Goal: Check status: Check status

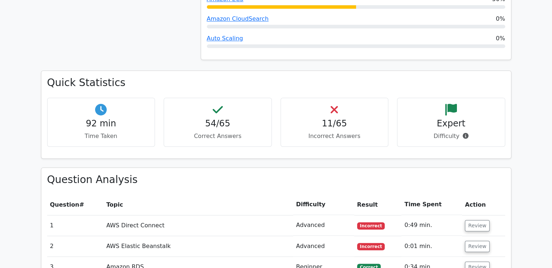
scroll to position [753, 0]
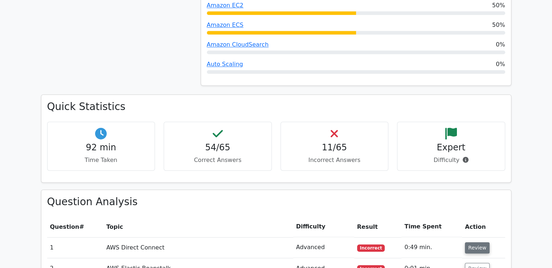
click at [469, 242] on button "Review" at bounding box center [477, 247] width 25 height 11
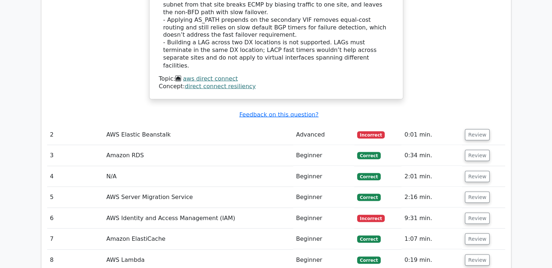
scroll to position [1318, 0]
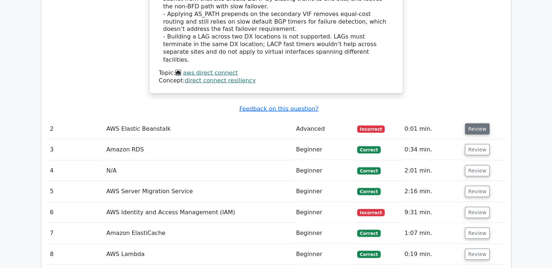
click at [479, 123] on button "Review" at bounding box center [477, 128] width 25 height 11
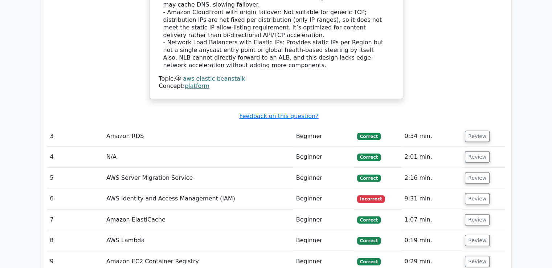
scroll to position [1804, 0]
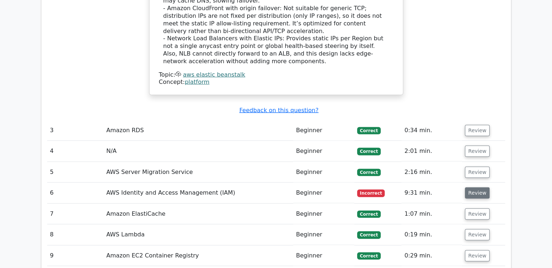
click at [472, 187] on button "Review" at bounding box center [477, 192] width 25 height 11
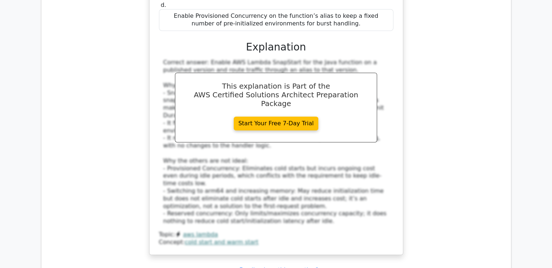
scroll to position [3151, 0]
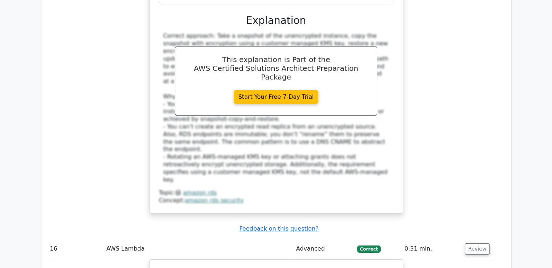
scroll to position [2709, 0]
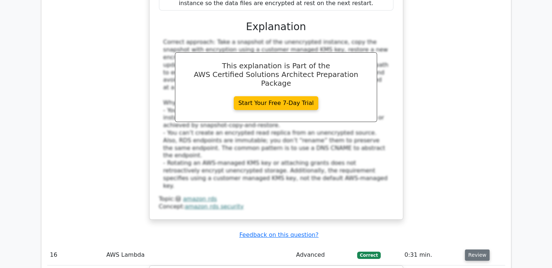
click at [480, 249] on button "Review" at bounding box center [477, 254] width 25 height 11
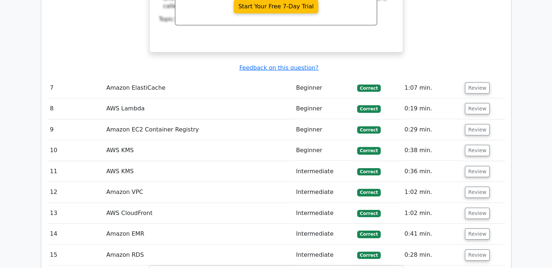
scroll to position [2251, 0]
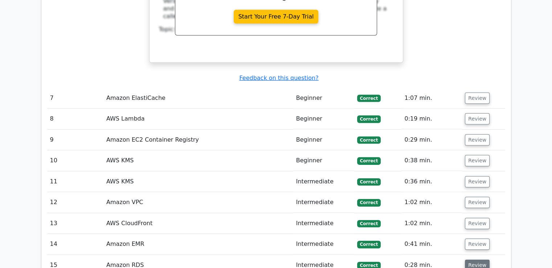
click at [475, 259] on button "Review" at bounding box center [477, 264] width 25 height 11
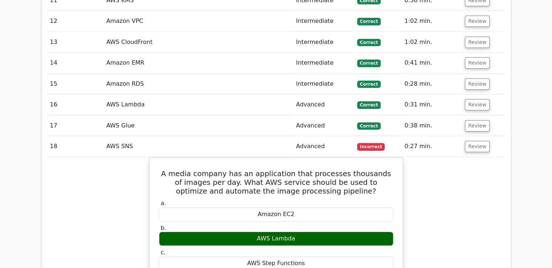
scroll to position [2425, 0]
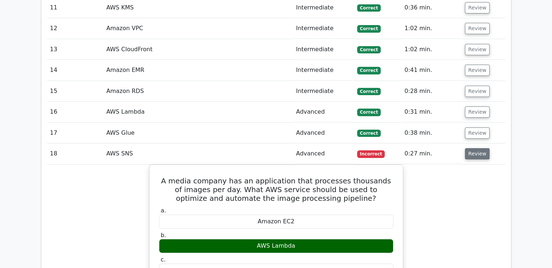
click at [479, 148] on button "Review" at bounding box center [477, 153] width 25 height 11
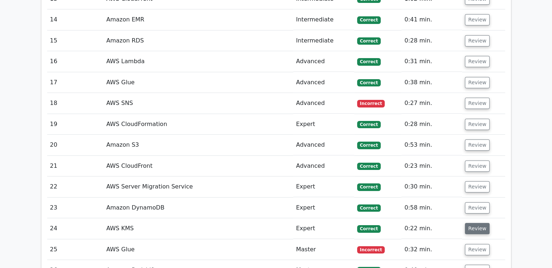
scroll to position [2488, 0]
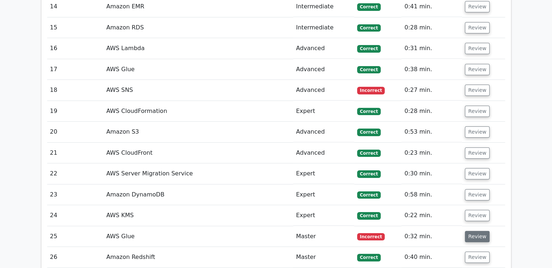
click at [475, 231] on button "Review" at bounding box center [477, 236] width 25 height 11
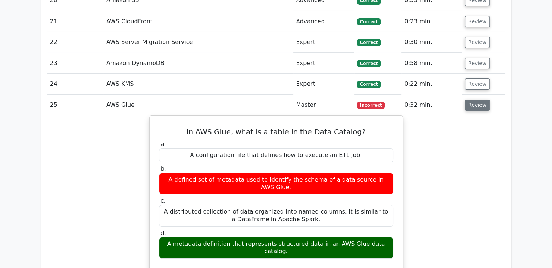
scroll to position [2626, 0]
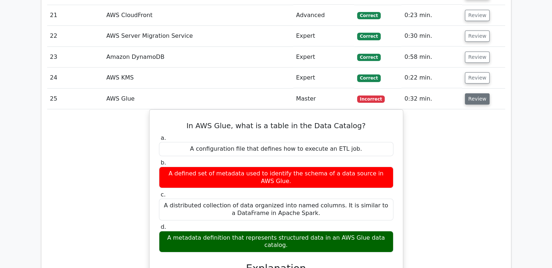
click at [472, 93] on button "Review" at bounding box center [477, 98] width 25 height 11
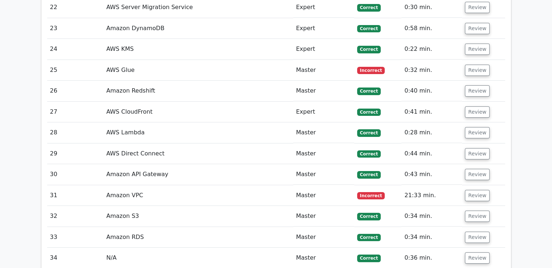
scroll to position [2662, 0]
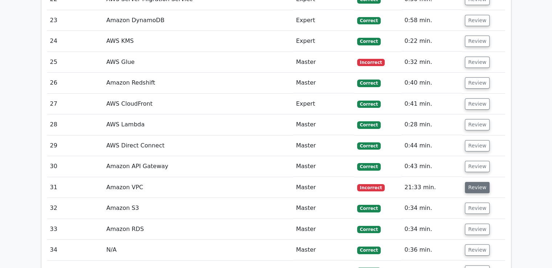
click at [468, 182] on button "Review" at bounding box center [477, 187] width 25 height 11
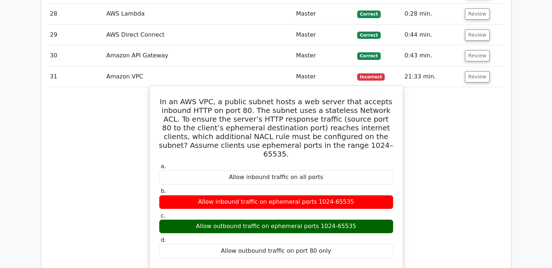
scroll to position [2749, 0]
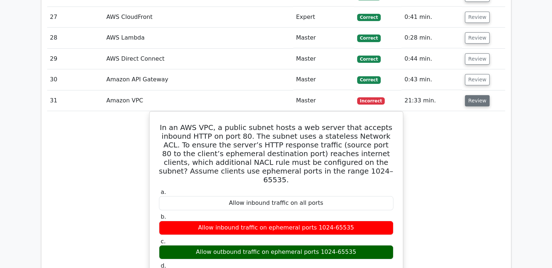
click at [481, 95] on button "Review" at bounding box center [477, 100] width 25 height 11
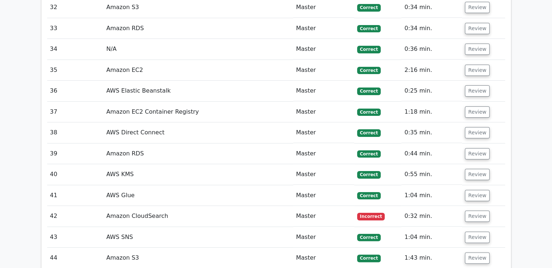
scroll to position [2869, 0]
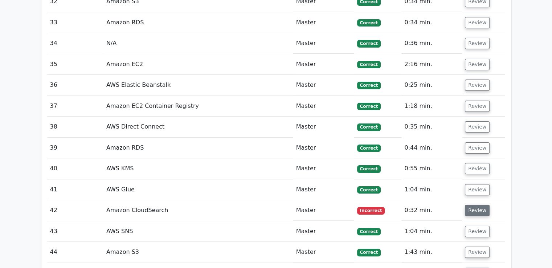
click at [483, 205] on button "Review" at bounding box center [477, 210] width 25 height 11
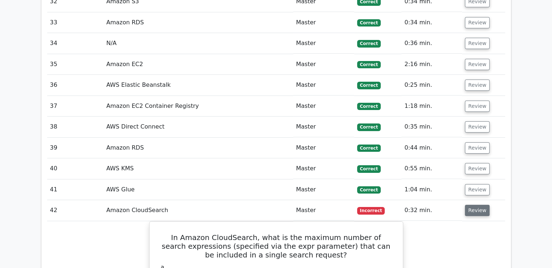
click at [481, 205] on button "Review" at bounding box center [477, 210] width 25 height 11
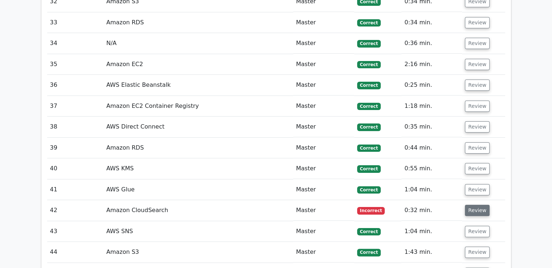
click at [481, 205] on button "Review" at bounding box center [477, 210] width 25 height 11
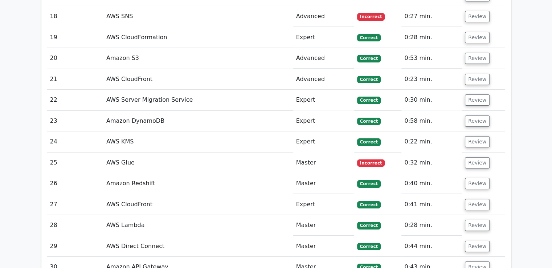
scroll to position [2561, 0]
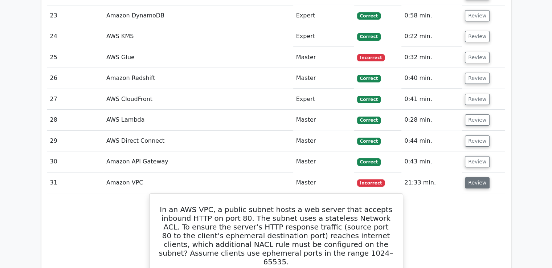
scroll to position [2714, 0]
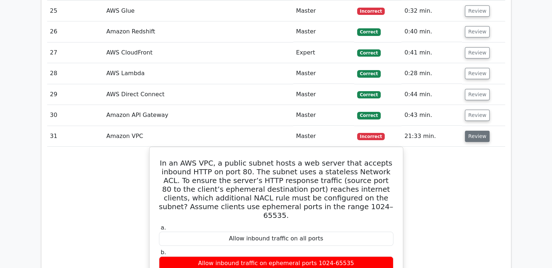
click at [475, 131] on button "Review" at bounding box center [477, 136] width 25 height 11
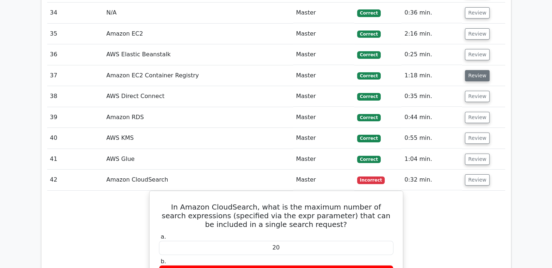
scroll to position [2911, 0]
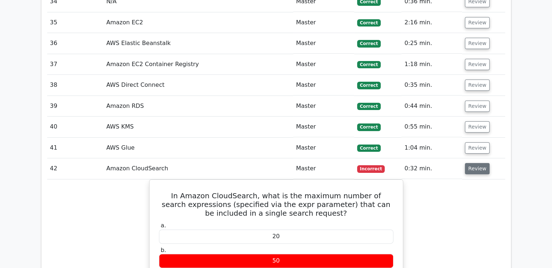
click at [468, 163] on button "Review" at bounding box center [477, 168] width 25 height 11
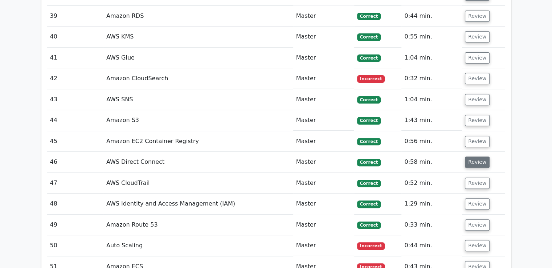
scroll to position [3018, 0]
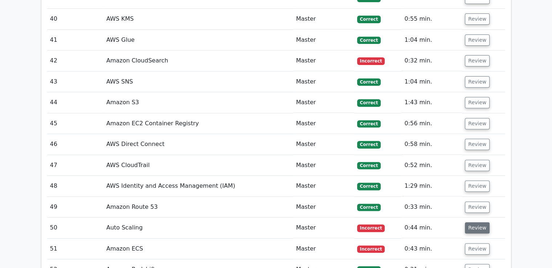
click at [473, 222] on button "Review" at bounding box center [477, 227] width 25 height 11
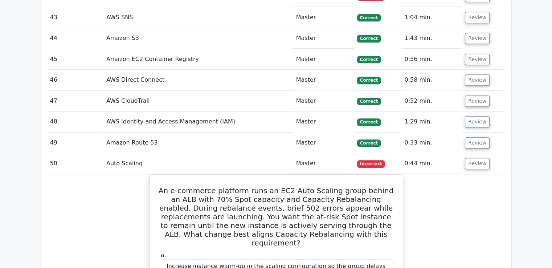
scroll to position [3064, 0]
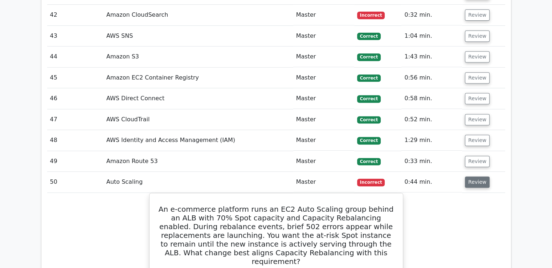
click at [474, 176] on button "Review" at bounding box center [477, 181] width 25 height 11
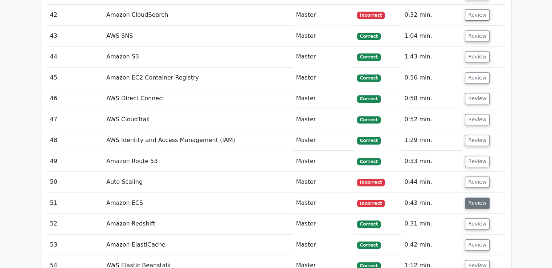
click at [473, 197] on button "Review" at bounding box center [477, 202] width 25 height 11
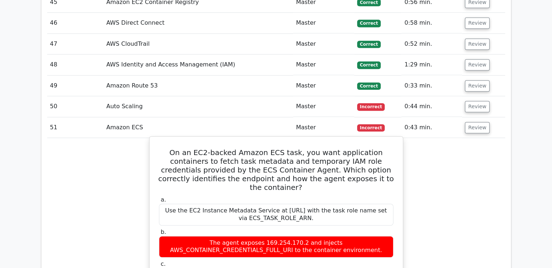
scroll to position [3117, 0]
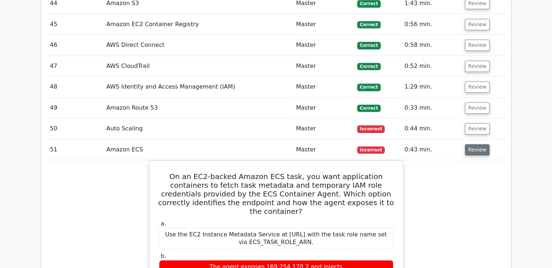
click at [471, 144] on button "Review" at bounding box center [477, 149] width 25 height 11
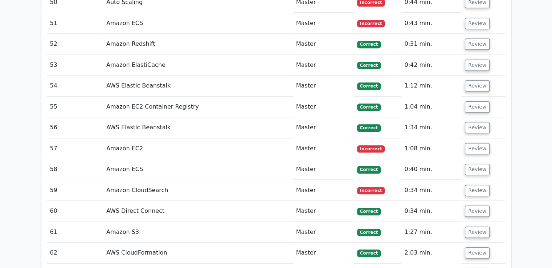
scroll to position [3250, 0]
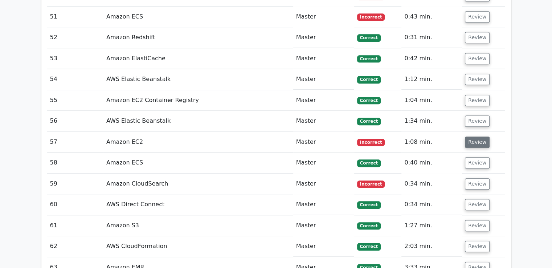
click at [480, 136] on button "Review" at bounding box center [477, 141] width 25 height 11
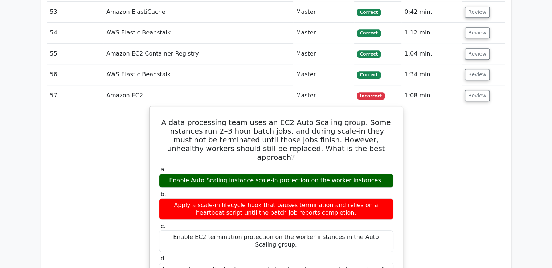
scroll to position [3296, 0]
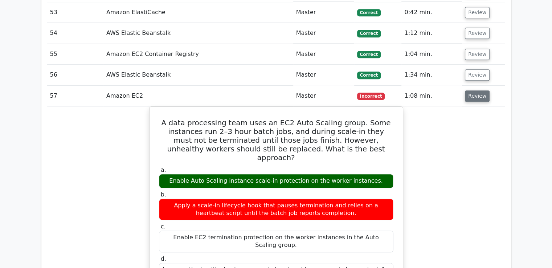
click at [475, 90] on button "Review" at bounding box center [477, 95] width 25 height 11
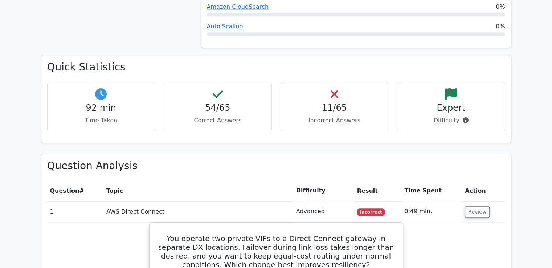
scroll to position [787, 0]
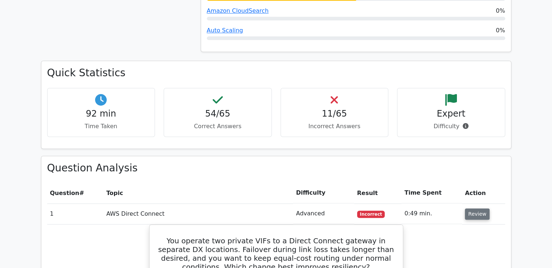
click at [477, 208] on button "Review" at bounding box center [477, 213] width 25 height 11
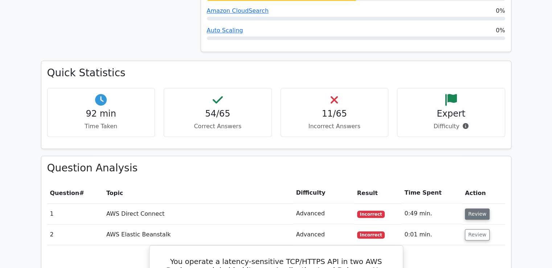
click at [477, 208] on button "Review" at bounding box center [477, 213] width 25 height 11
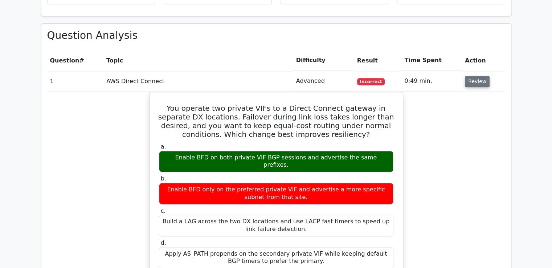
scroll to position [919, 0]
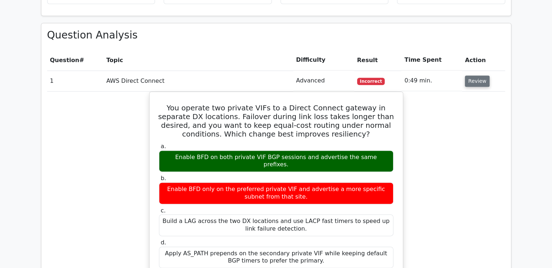
click at [473, 75] on button "Review" at bounding box center [477, 80] width 25 height 11
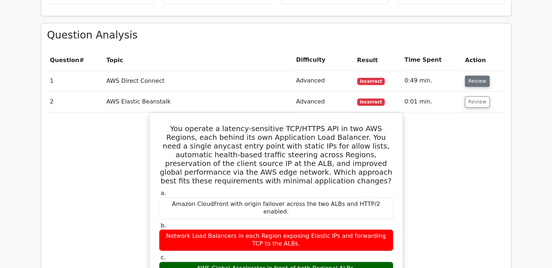
click at [476, 75] on button "Review" at bounding box center [477, 80] width 25 height 11
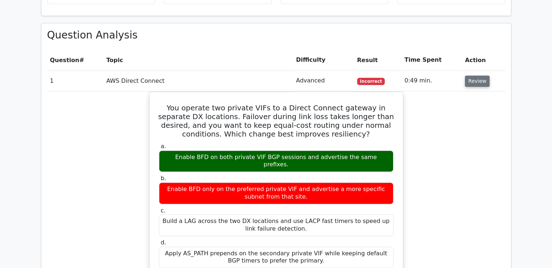
click at [476, 75] on button "Review" at bounding box center [477, 80] width 25 height 11
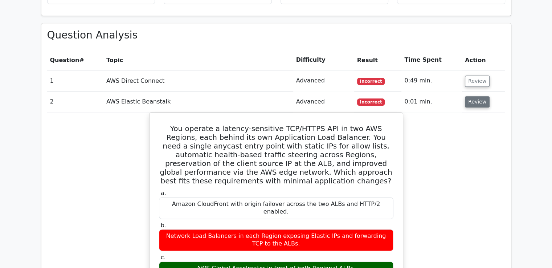
click at [472, 96] on button "Review" at bounding box center [477, 101] width 25 height 11
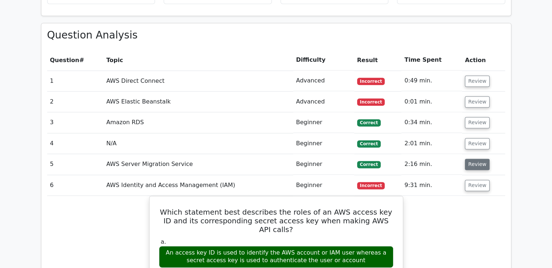
click at [471, 159] on button "Review" at bounding box center [477, 164] width 25 height 11
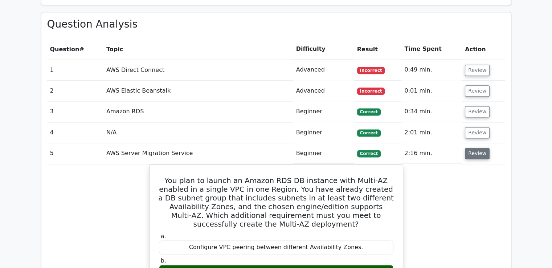
scroll to position [920, 0]
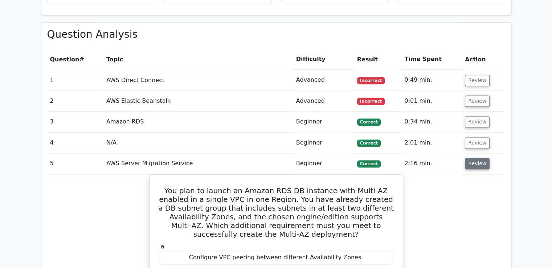
click at [470, 158] on button "Review" at bounding box center [477, 163] width 25 height 11
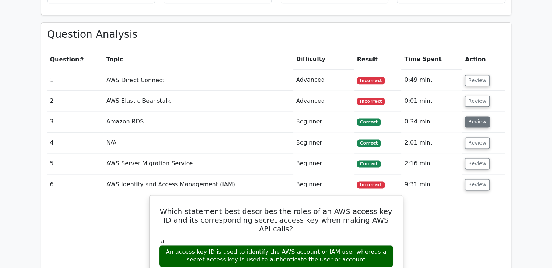
click at [478, 116] on button "Review" at bounding box center [477, 121] width 25 height 11
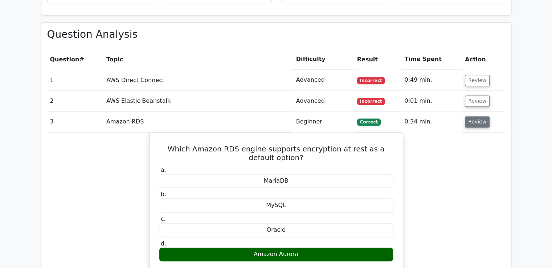
click at [479, 116] on button "Review" at bounding box center [477, 121] width 25 height 11
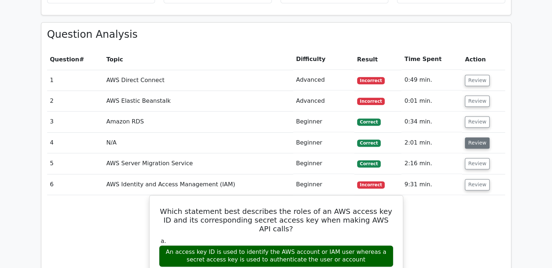
click at [477, 137] on button "Review" at bounding box center [477, 142] width 25 height 11
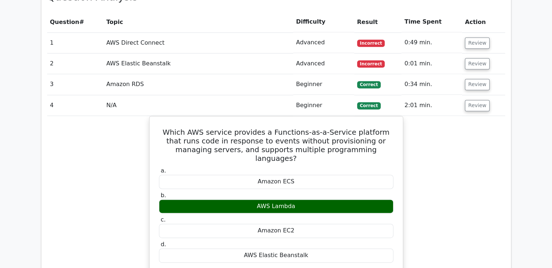
scroll to position [959, 0]
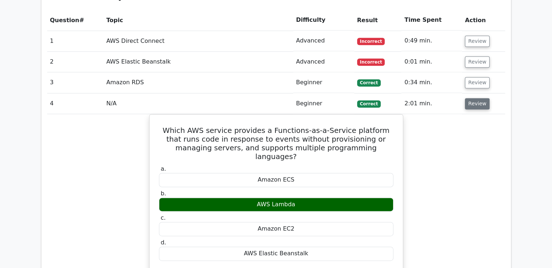
click at [480, 98] on button "Review" at bounding box center [477, 103] width 25 height 11
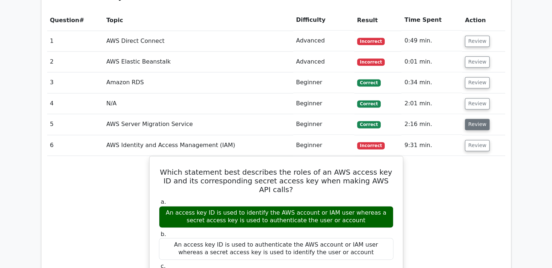
click at [477, 119] on button "Review" at bounding box center [477, 124] width 25 height 11
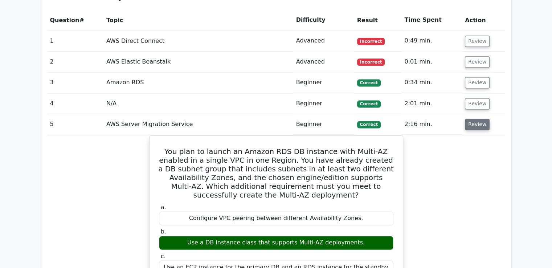
click at [477, 119] on button "Review" at bounding box center [477, 124] width 25 height 11
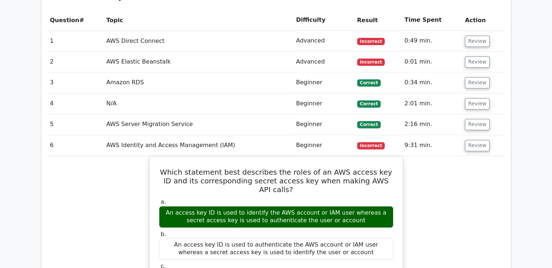
click at [477, 114] on td "Review" at bounding box center [483, 124] width 43 height 21
click at [479, 119] on button "Review" at bounding box center [477, 124] width 25 height 11
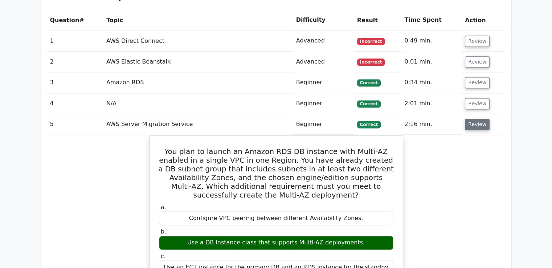
click at [477, 119] on button "Review" at bounding box center [477, 124] width 25 height 11
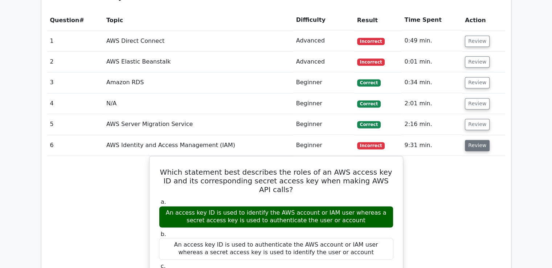
click at [477, 140] on button "Review" at bounding box center [477, 145] width 25 height 11
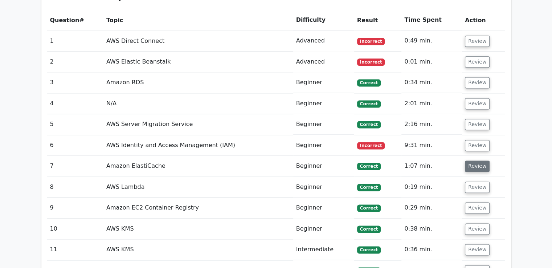
click at [476, 160] on button "Review" at bounding box center [477, 165] width 25 height 11
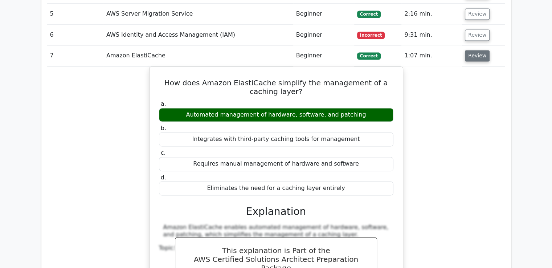
scroll to position [1076, 0]
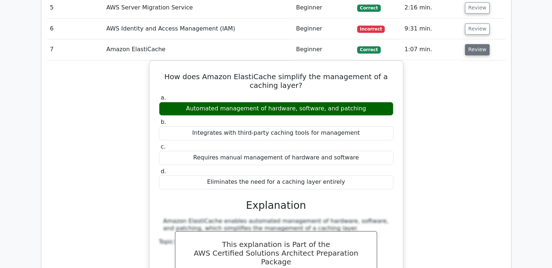
click at [476, 44] on button "Review" at bounding box center [477, 49] width 25 height 11
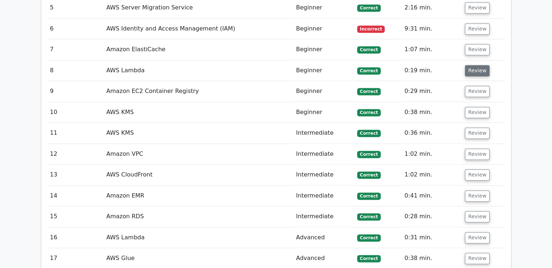
click at [475, 65] on button "Review" at bounding box center [477, 70] width 25 height 11
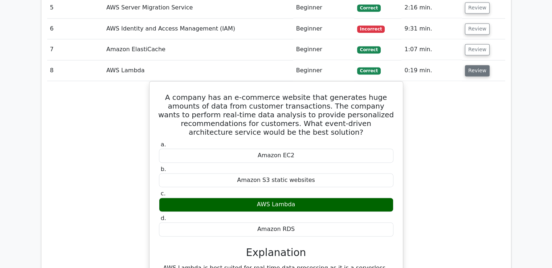
click at [475, 65] on button "Review" at bounding box center [477, 70] width 25 height 11
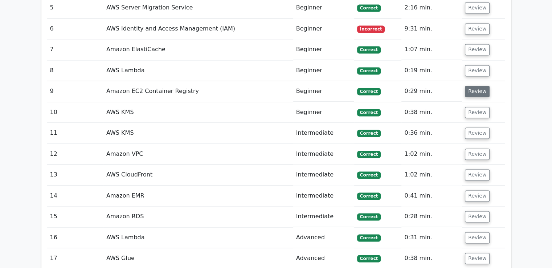
click at [473, 86] on button "Review" at bounding box center [477, 91] width 25 height 11
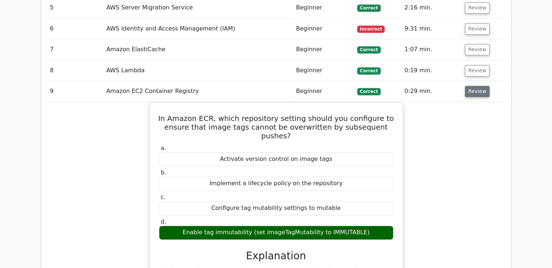
click at [473, 86] on button "Review" at bounding box center [477, 91] width 25 height 11
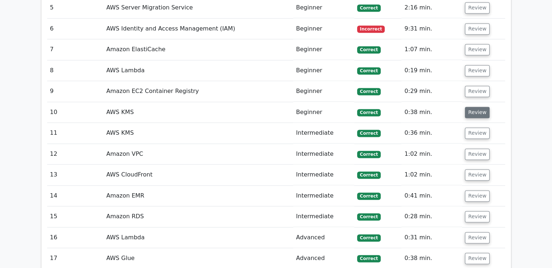
click at [472, 107] on button "Review" at bounding box center [477, 112] width 25 height 11
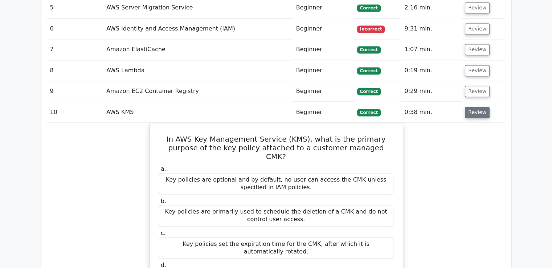
click at [472, 107] on button "Review" at bounding box center [477, 112] width 25 height 11
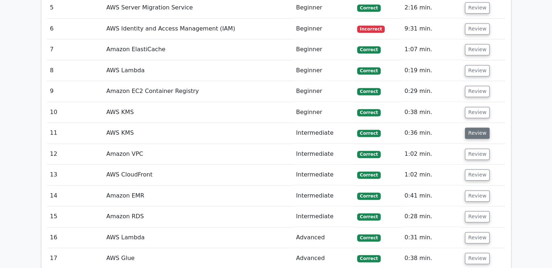
click at [476, 127] on button "Review" at bounding box center [477, 132] width 25 height 11
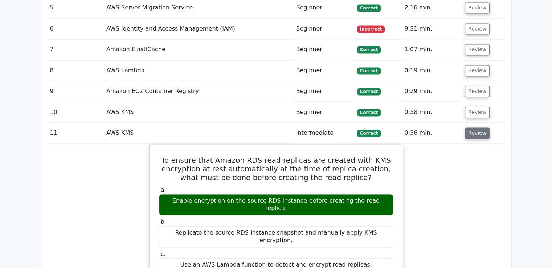
click at [477, 127] on button "Review" at bounding box center [477, 132] width 25 height 11
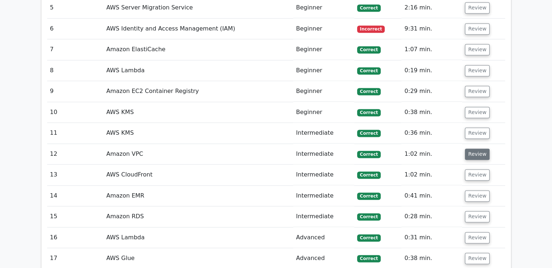
click at [475, 148] on button "Review" at bounding box center [477, 153] width 25 height 11
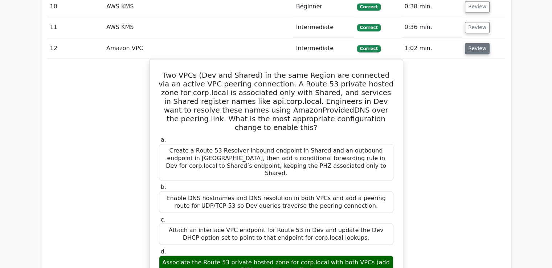
scroll to position [1182, 0]
click at [478, 42] on button "Review" at bounding box center [477, 47] width 25 height 11
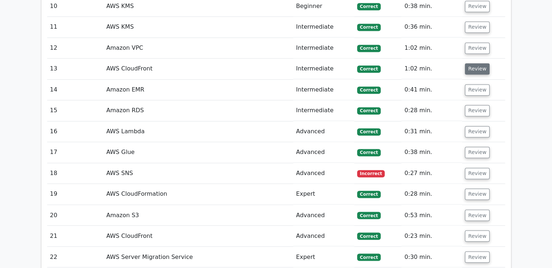
click at [480, 63] on button "Review" at bounding box center [477, 68] width 25 height 11
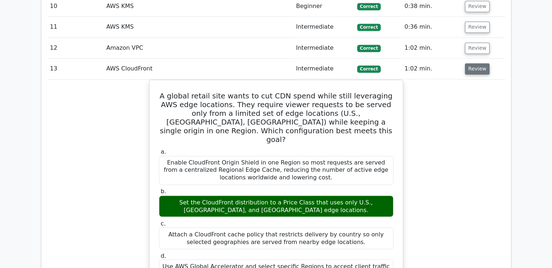
click at [476, 63] on button "Review" at bounding box center [477, 68] width 25 height 11
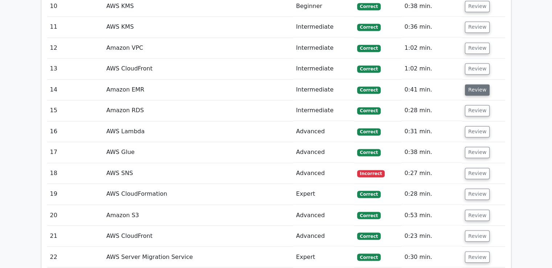
click at [471, 84] on button "Review" at bounding box center [477, 89] width 25 height 11
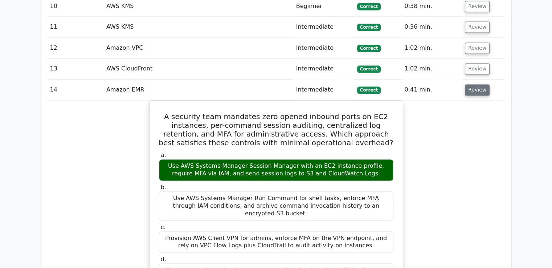
click at [471, 84] on button "Review" at bounding box center [477, 89] width 25 height 11
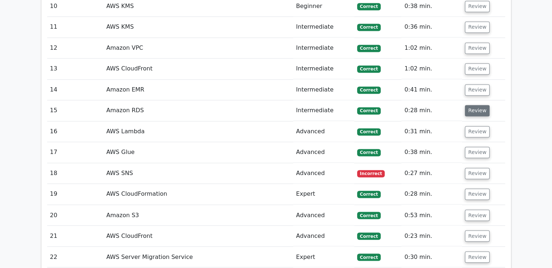
click at [473, 105] on button "Review" at bounding box center [477, 110] width 25 height 11
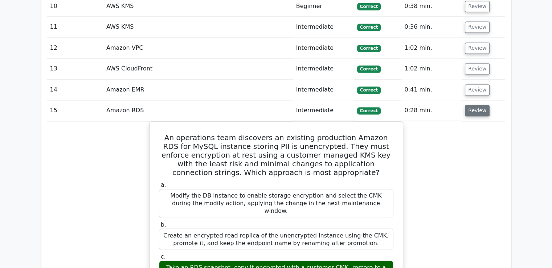
click at [473, 105] on button "Review" at bounding box center [477, 110] width 25 height 11
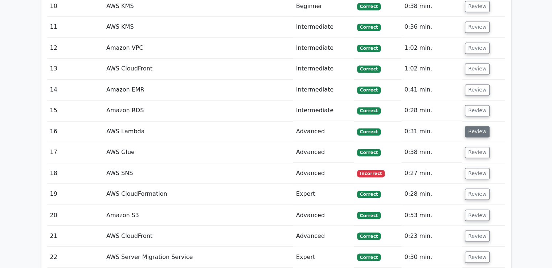
click at [470, 126] on button "Review" at bounding box center [477, 131] width 25 height 11
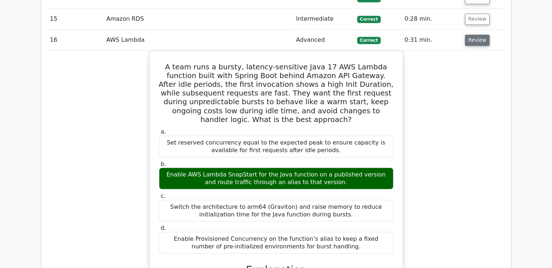
scroll to position [1273, 0]
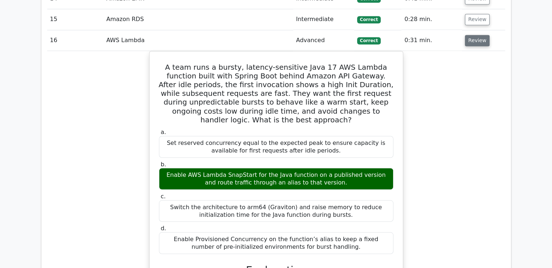
click at [472, 35] on button "Review" at bounding box center [477, 40] width 25 height 11
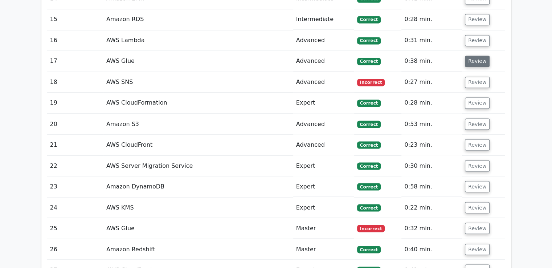
click at [471, 56] on button "Review" at bounding box center [477, 61] width 25 height 11
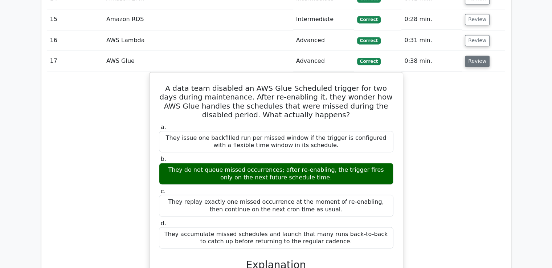
click at [471, 56] on button "Review" at bounding box center [477, 61] width 25 height 11
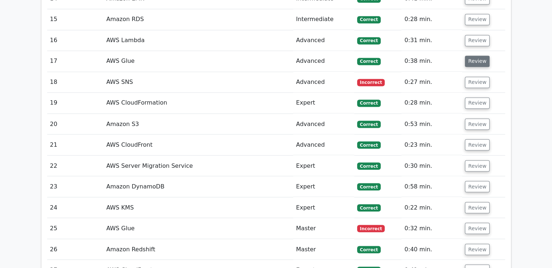
click at [471, 56] on button "Review" at bounding box center [477, 61] width 25 height 11
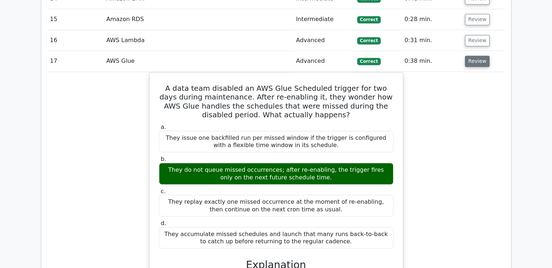
click at [471, 56] on button "Review" at bounding box center [477, 61] width 25 height 11
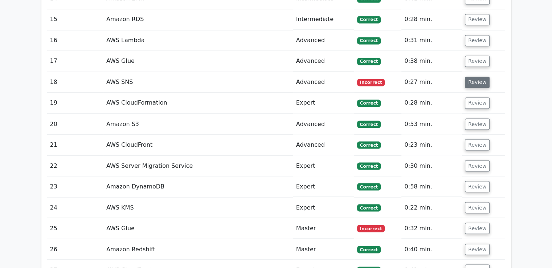
click at [473, 77] on button "Review" at bounding box center [477, 82] width 25 height 11
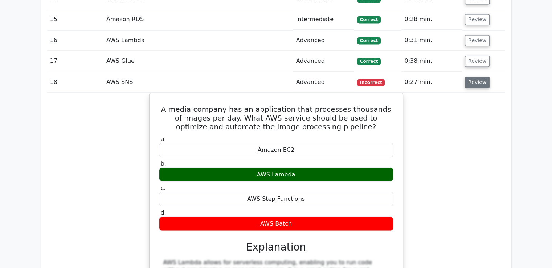
click at [473, 77] on button "Review" at bounding box center [477, 82] width 25 height 11
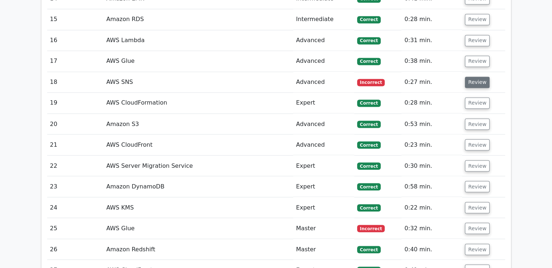
click at [473, 77] on button "Review" at bounding box center [477, 82] width 25 height 11
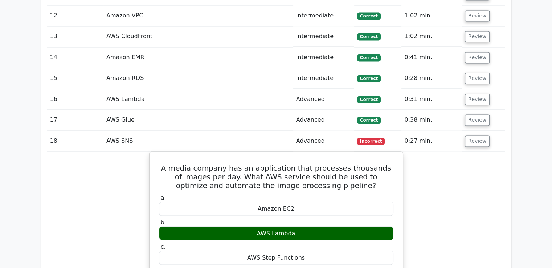
scroll to position [1213, 0]
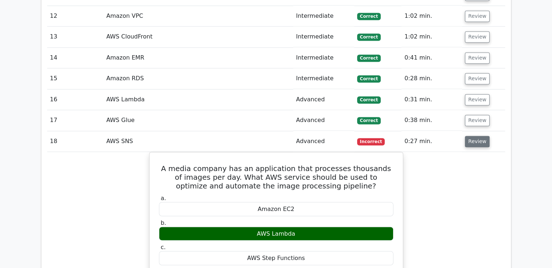
click at [473, 136] on button "Review" at bounding box center [477, 141] width 25 height 11
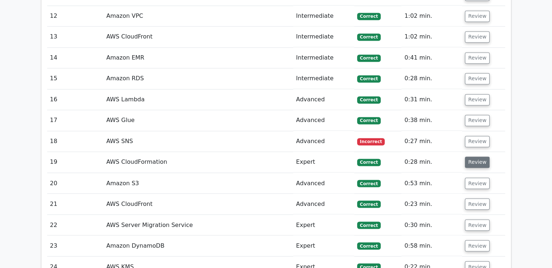
click at [471, 156] on button "Review" at bounding box center [477, 161] width 25 height 11
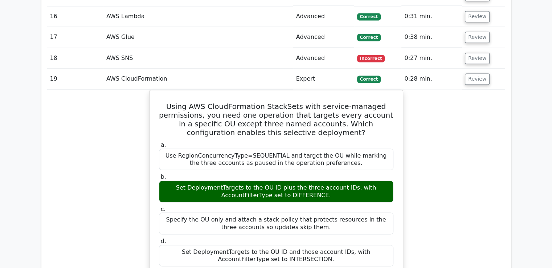
scroll to position [1310, 0]
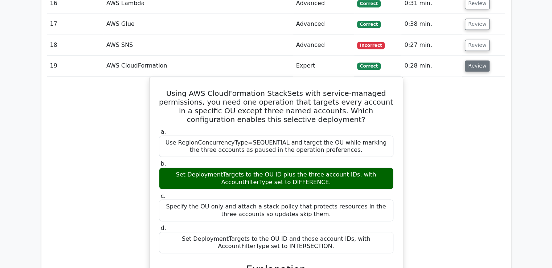
click at [470, 60] on button "Review" at bounding box center [477, 65] width 25 height 11
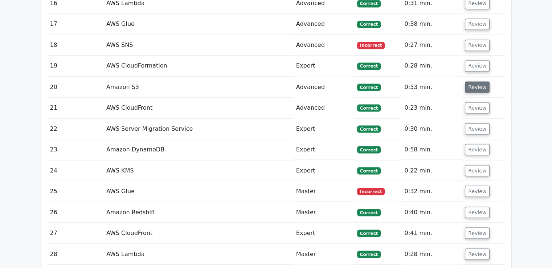
click at [474, 81] on button "Review" at bounding box center [477, 86] width 25 height 11
click at [476, 81] on button "Review" at bounding box center [477, 86] width 25 height 11
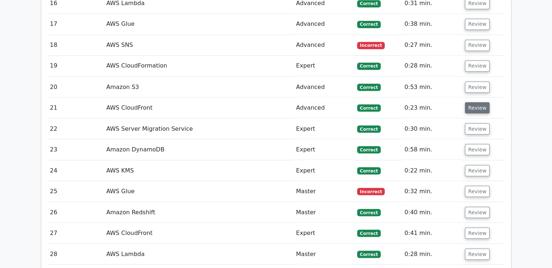
click at [475, 102] on button "Review" at bounding box center [477, 107] width 25 height 11
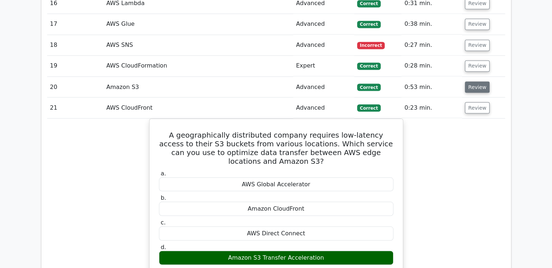
click at [473, 81] on button "Review" at bounding box center [477, 86] width 25 height 11
click at [480, 102] on button "Review" at bounding box center [477, 107] width 25 height 11
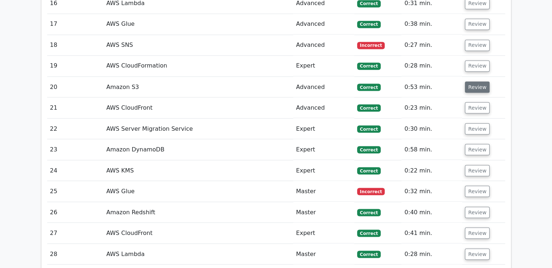
click at [479, 81] on button "Review" at bounding box center [477, 86] width 25 height 11
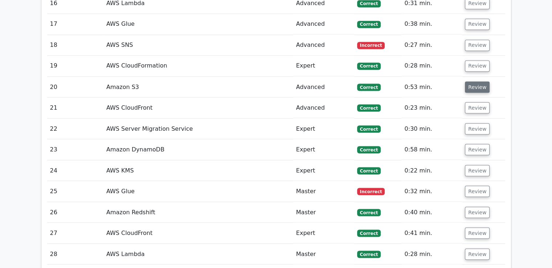
click at [479, 81] on button "Review" at bounding box center [477, 86] width 25 height 11
click at [473, 102] on button "Review" at bounding box center [477, 107] width 25 height 11
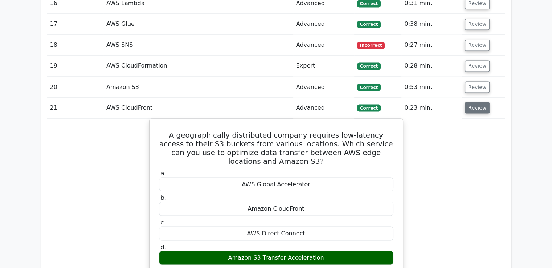
click at [473, 102] on button "Review" at bounding box center [477, 107] width 25 height 11
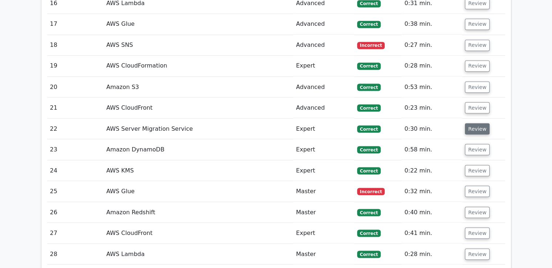
click at [475, 123] on button "Review" at bounding box center [477, 128] width 25 height 11
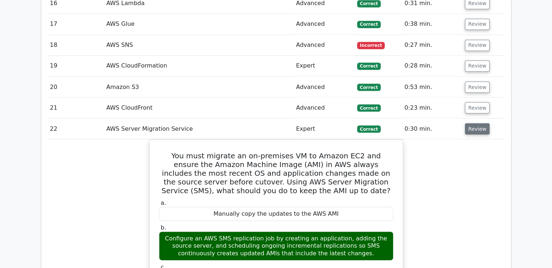
click at [475, 123] on button "Review" at bounding box center [477, 128] width 25 height 11
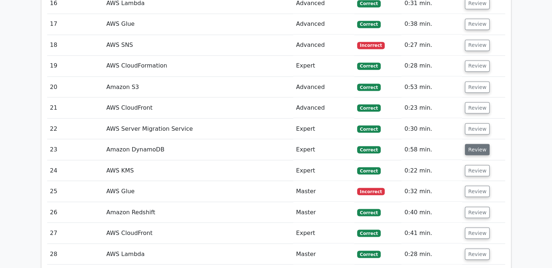
click at [475, 144] on button "Review" at bounding box center [477, 149] width 25 height 11
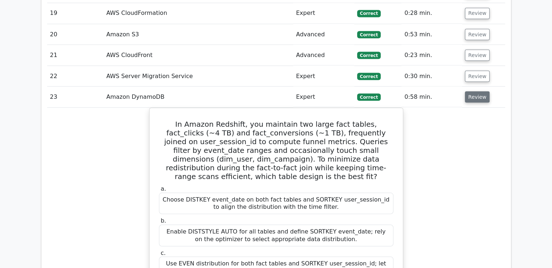
scroll to position [1380, 0]
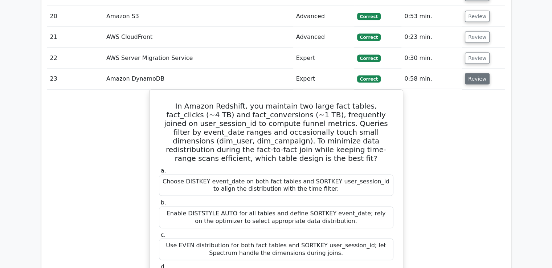
click at [475, 73] on button "Review" at bounding box center [477, 78] width 25 height 11
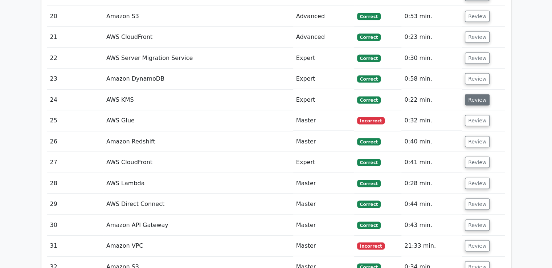
click at [475, 94] on button "Review" at bounding box center [477, 99] width 25 height 11
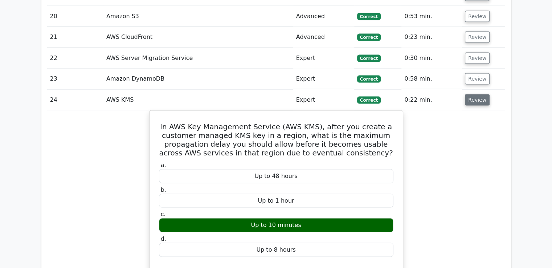
click at [475, 94] on button "Review" at bounding box center [477, 99] width 25 height 11
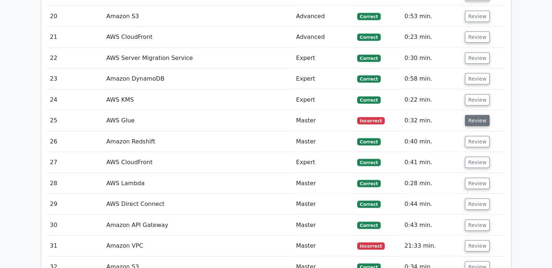
click at [474, 115] on button "Review" at bounding box center [477, 120] width 25 height 11
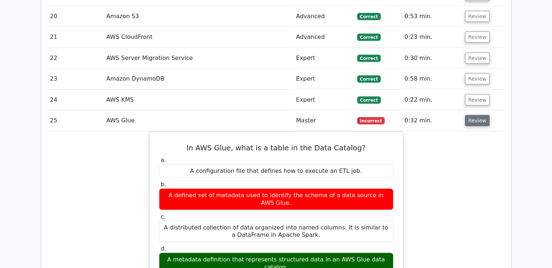
click at [474, 115] on button "Review" at bounding box center [477, 120] width 25 height 11
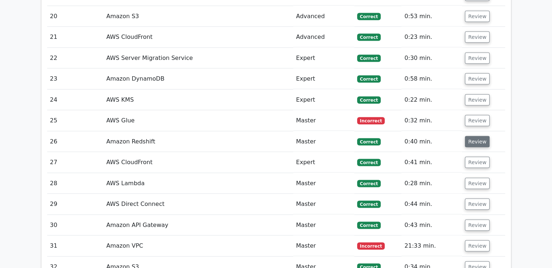
click at [472, 136] on button "Review" at bounding box center [477, 141] width 25 height 11
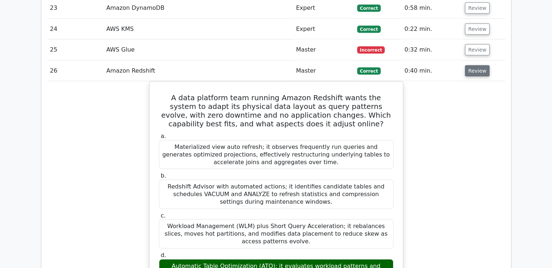
scroll to position [1451, 0]
click at [476, 65] on button "Review" at bounding box center [477, 70] width 25 height 11
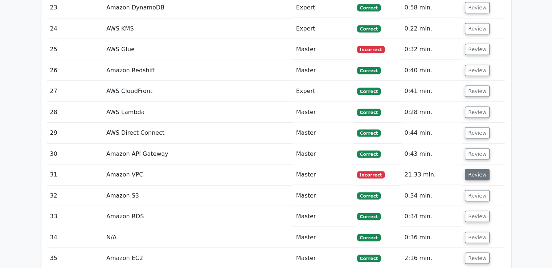
click at [479, 169] on button "Review" at bounding box center [477, 174] width 25 height 11
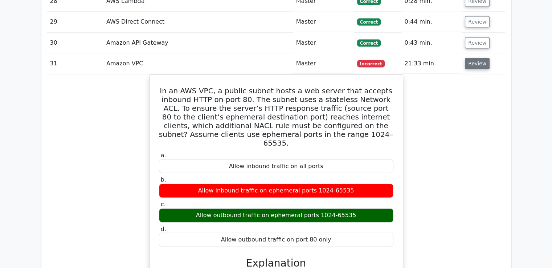
scroll to position [1562, 0]
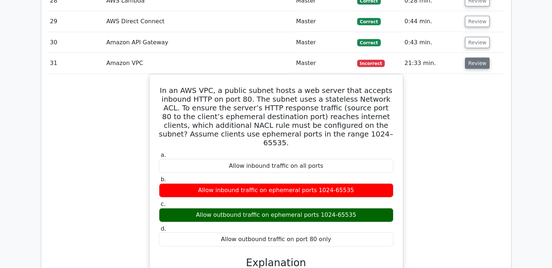
click at [480, 58] on button "Review" at bounding box center [477, 63] width 25 height 11
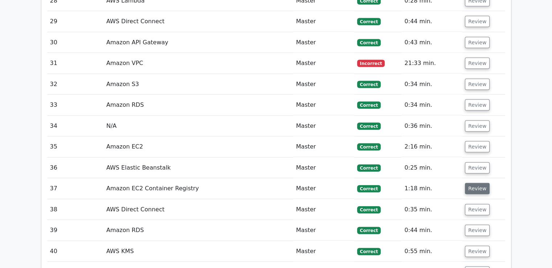
click at [466, 183] on button "Review" at bounding box center [477, 188] width 25 height 11
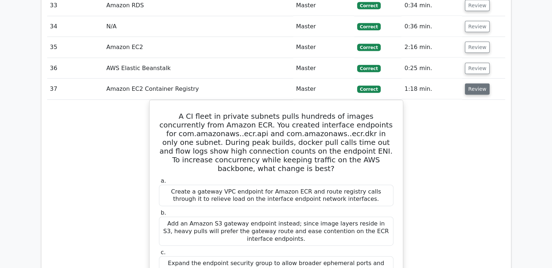
scroll to position [1662, 0]
click at [473, 83] on button "Review" at bounding box center [477, 88] width 25 height 11
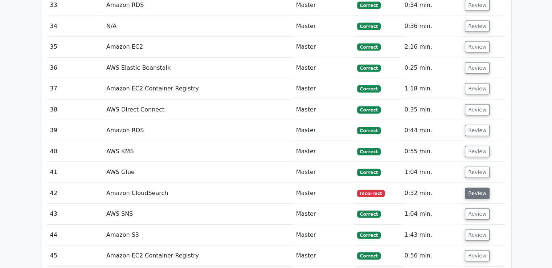
click at [471, 188] on button "Review" at bounding box center [477, 193] width 25 height 11
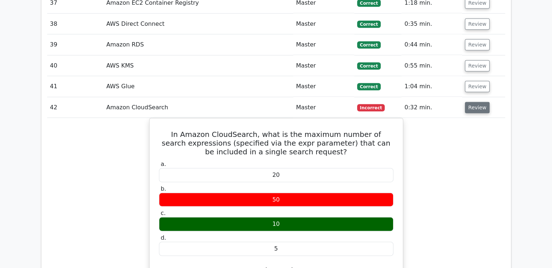
scroll to position [1748, 0]
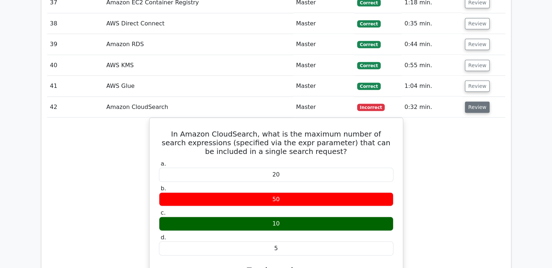
click at [475, 102] on button "Review" at bounding box center [477, 107] width 25 height 11
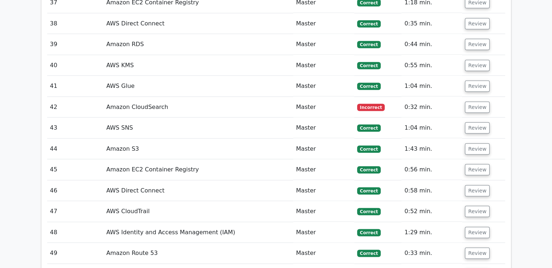
click at [472, 139] on td "Review" at bounding box center [483, 149] width 43 height 21
click at [471, 139] on td "Review" at bounding box center [483, 149] width 43 height 21
click at [470, 164] on button "Review" at bounding box center [477, 169] width 25 height 11
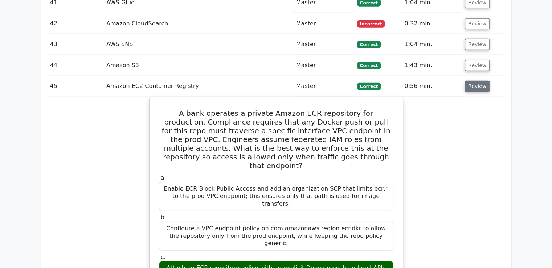
scroll to position [1831, 0]
click at [479, 81] on button "Review" at bounding box center [477, 86] width 25 height 11
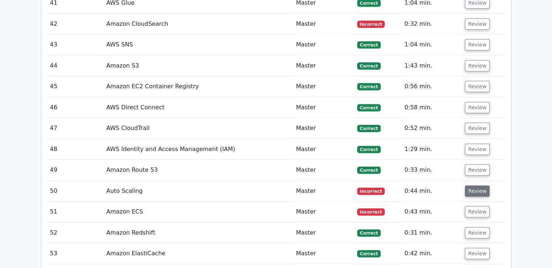
click at [482, 185] on button "Review" at bounding box center [477, 190] width 25 height 11
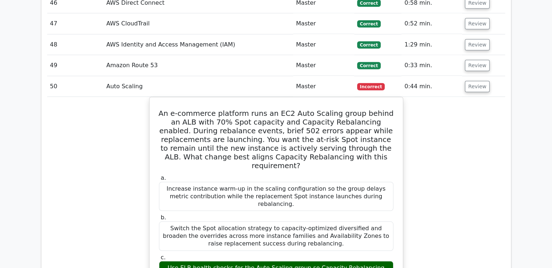
scroll to position [1859, 0]
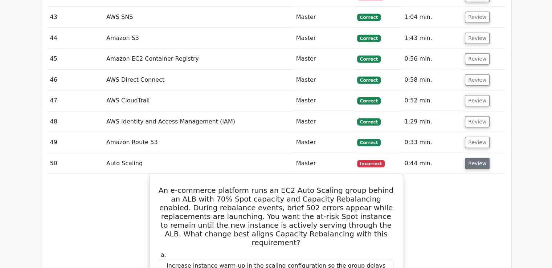
click at [478, 158] on button "Review" at bounding box center [477, 163] width 25 height 11
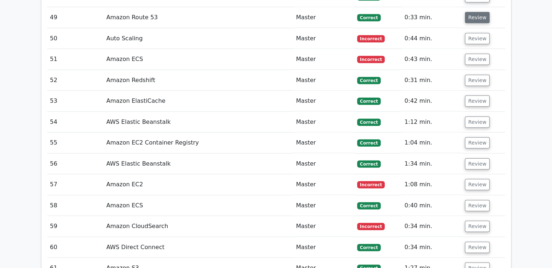
scroll to position [1992, 0]
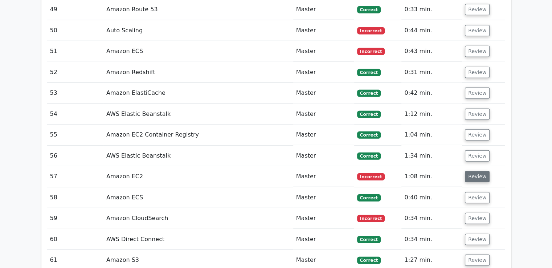
click at [473, 171] on button "Review" at bounding box center [477, 176] width 25 height 11
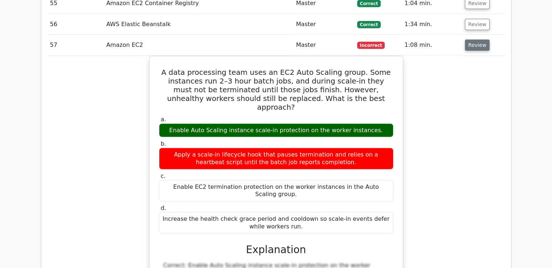
scroll to position [2123, 0]
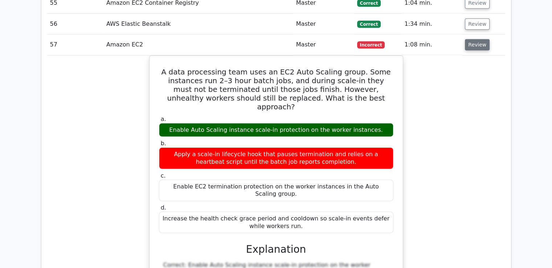
click at [481, 39] on button "Review" at bounding box center [477, 44] width 25 height 11
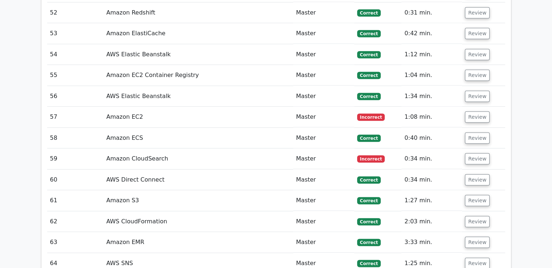
scroll to position [2046, 0]
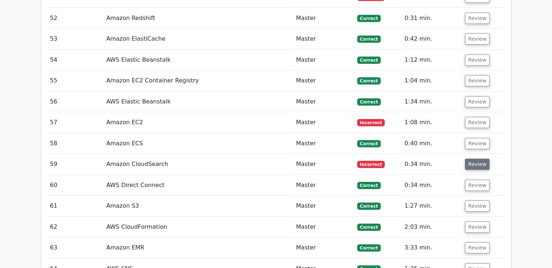
click at [469, 159] on button "Review" at bounding box center [477, 164] width 25 height 11
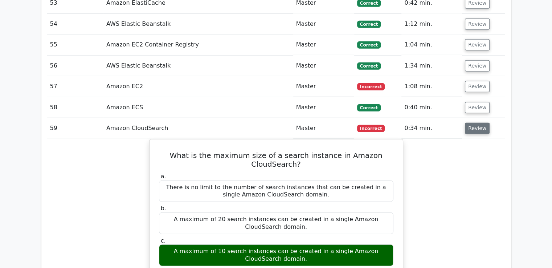
scroll to position [2072, 0]
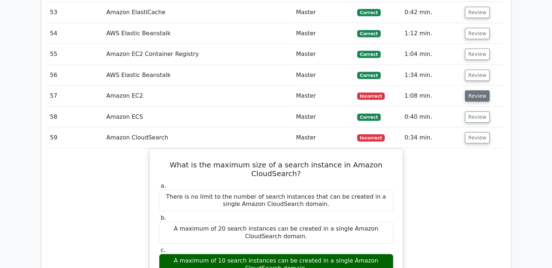
click at [475, 90] on button "Review" at bounding box center [477, 95] width 25 height 11
